Goal: Navigation & Orientation: Go to known website

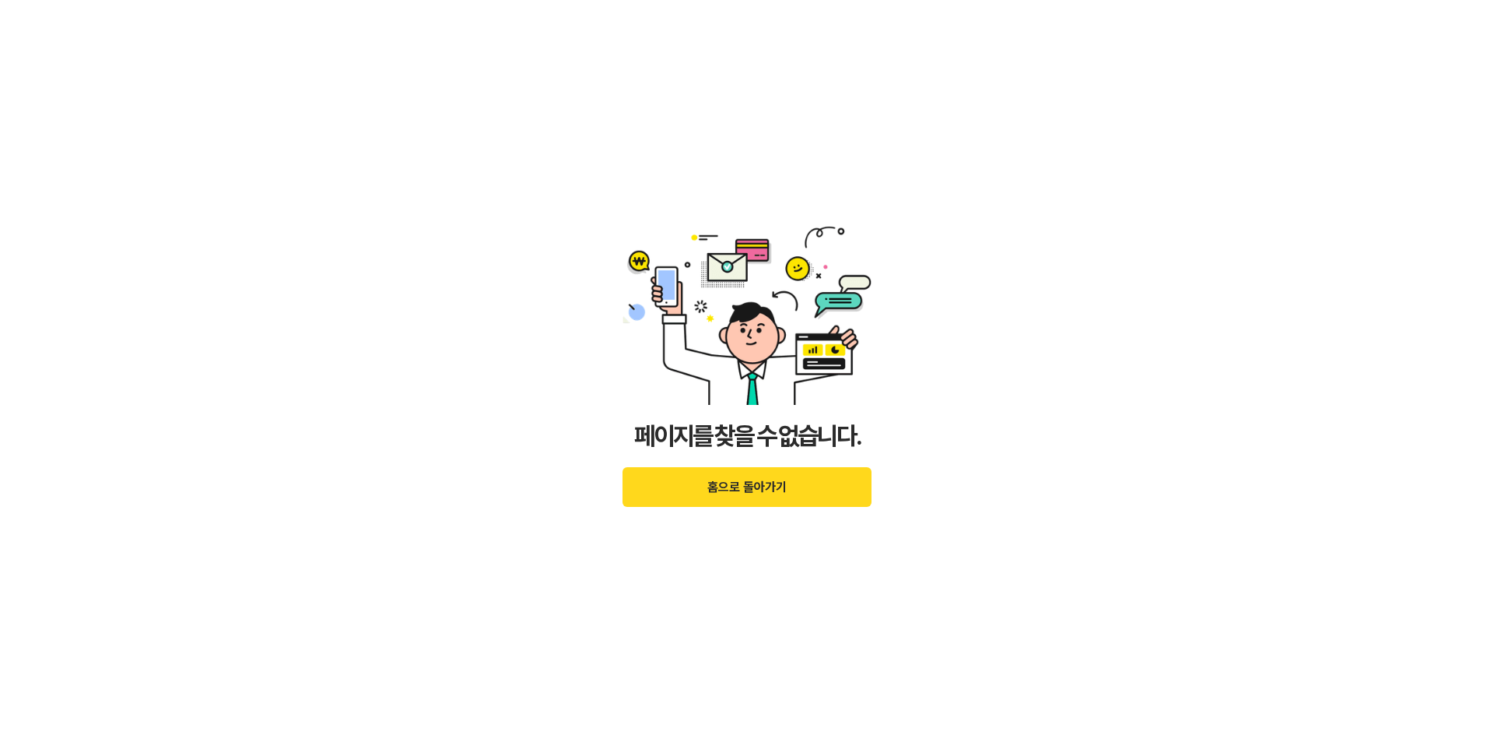
click at [776, 481] on button "홈으로 돌아가기" at bounding box center [747, 487] width 249 height 40
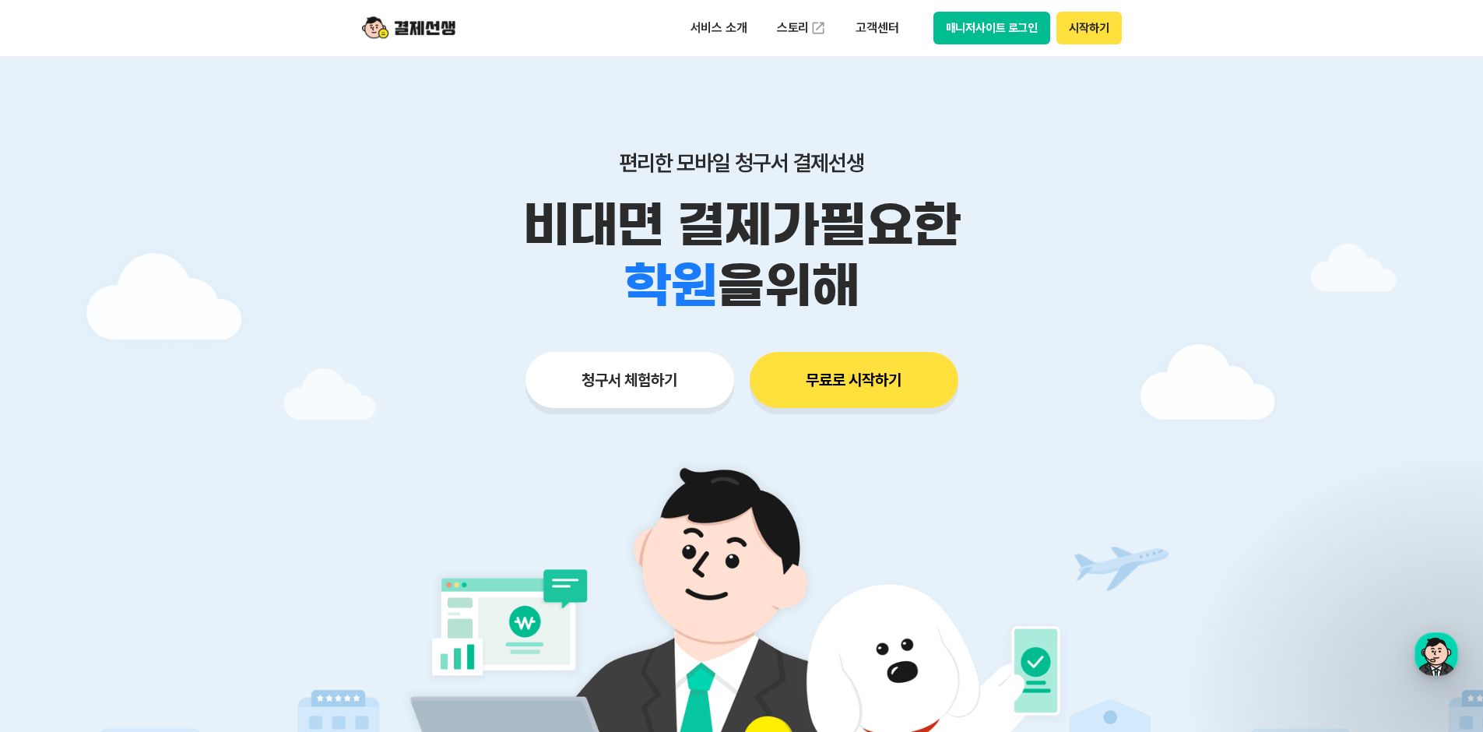
click at [987, 30] on button "매니저사이트 로그인" at bounding box center [992, 28] width 118 height 33
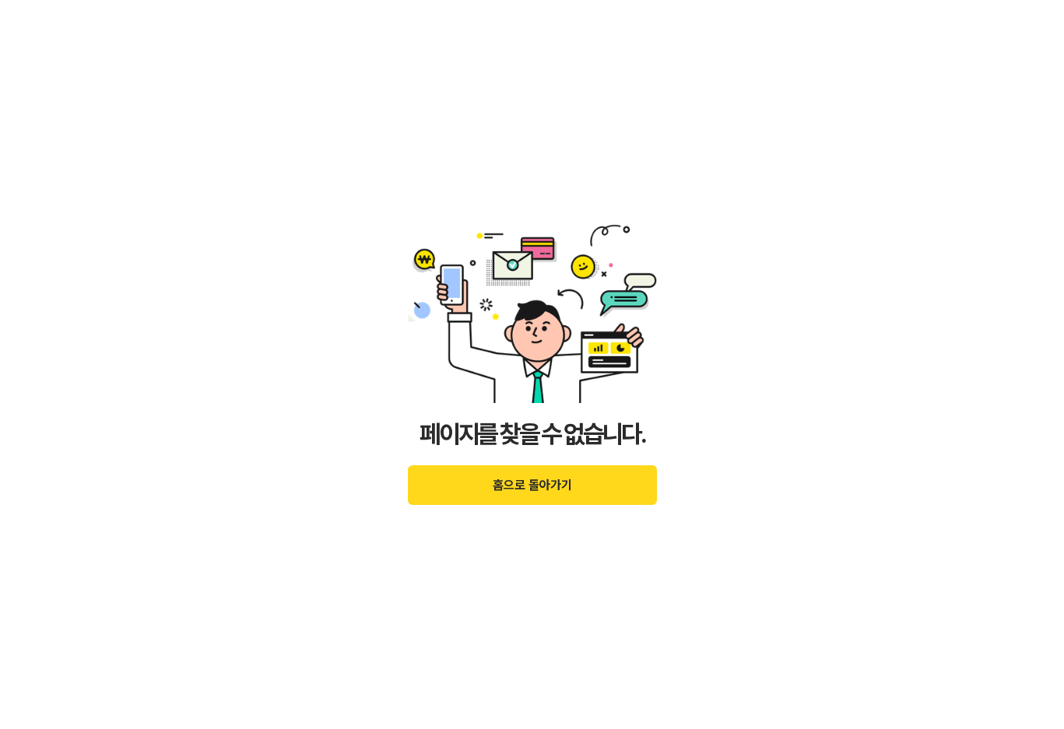
click at [578, 482] on button "홈으로 돌아가기" at bounding box center [532, 485] width 249 height 40
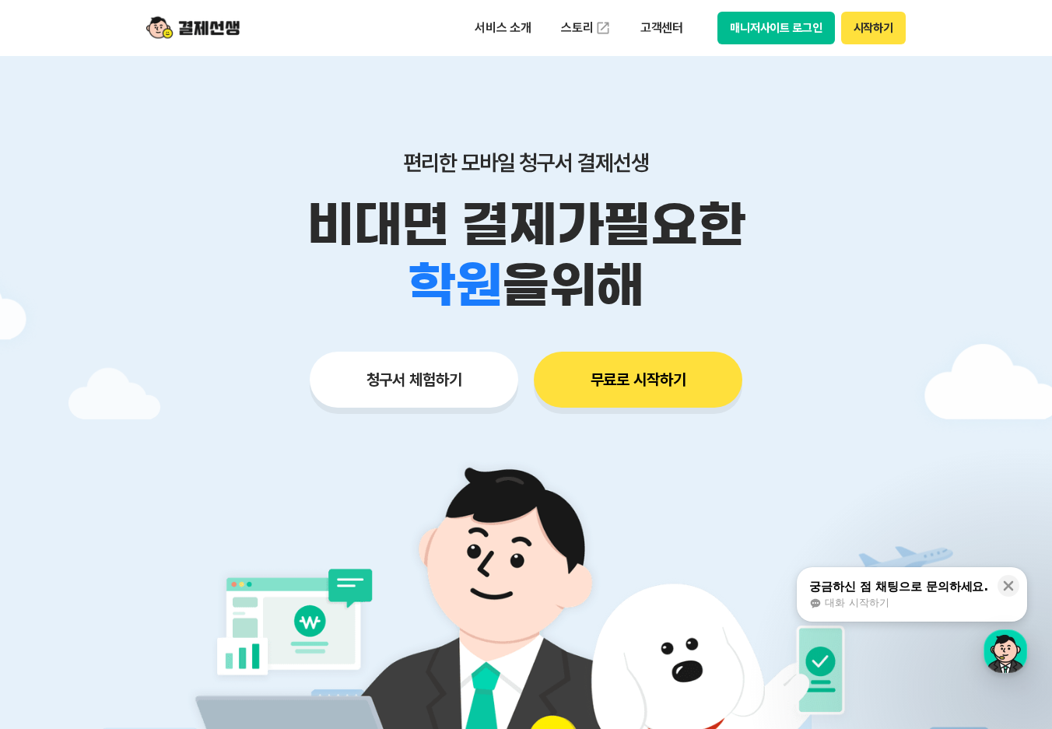
click at [774, 25] on button "매니저사이트 로그인" at bounding box center [777, 28] width 118 height 33
